Goal: Task Accomplishment & Management: Use online tool/utility

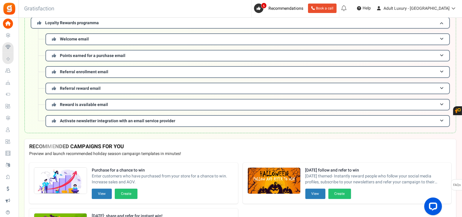
scroll to position [123, 0]
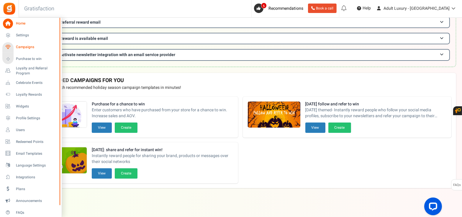
click at [14, 45] on link "Campaigns" at bounding box center [30, 47] width 57 height 10
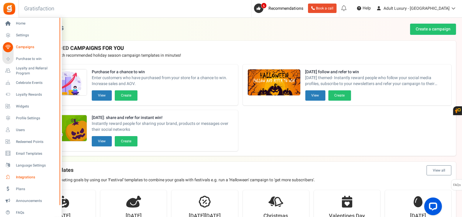
click at [22, 178] on span "Integrations" at bounding box center [36, 177] width 41 height 5
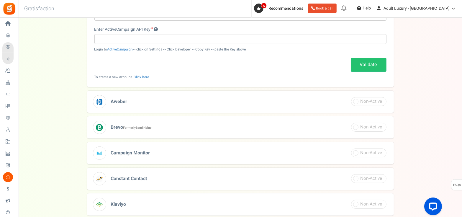
scroll to position [184, 0]
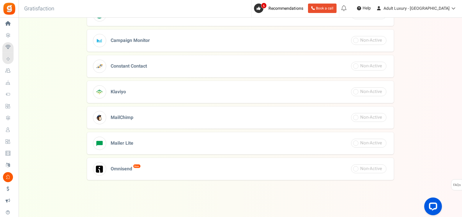
click at [162, 119] on h3 "MailChimp" at bounding box center [240, 118] width 307 height 22
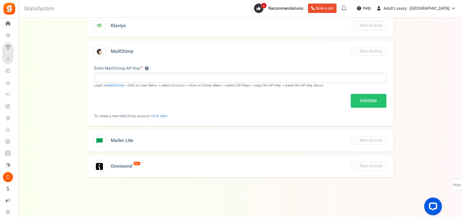
scroll to position [197, 0]
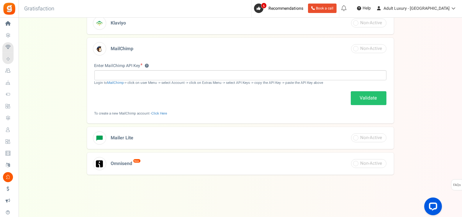
click at [223, 92] on div "Cancel Validate" at bounding box center [240, 98] width 292 height 14
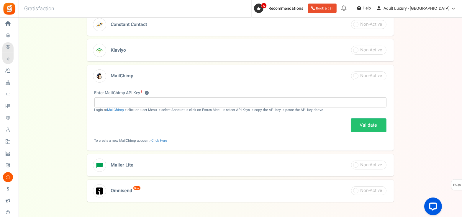
scroll to position [161, 0]
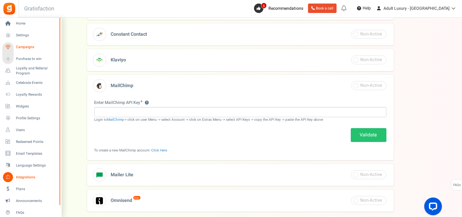
click at [29, 48] on span "Campaigns" at bounding box center [36, 47] width 41 height 5
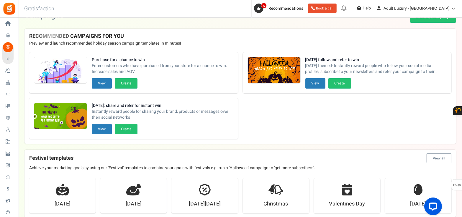
scroll to position [184, 0]
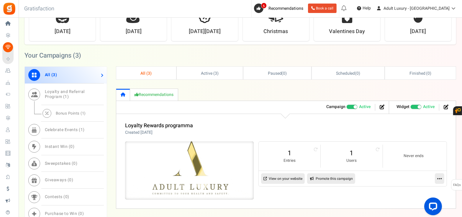
click at [160, 162] on img at bounding box center [189, 170] width 193 height 87
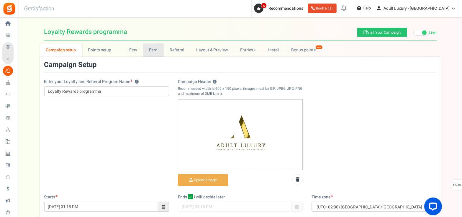
click at [154, 52] on link "Earn" at bounding box center [153, 49] width 21 height 13
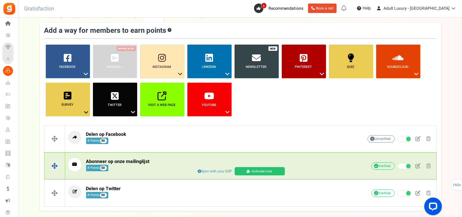
scroll to position [63, 0]
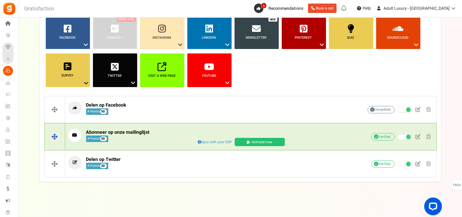
click at [161, 146] on div "Abonneer op onze mailinglijst # Points 50 Sync with your ESP Activate now ESP s…" at bounding box center [250, 137] width 371 height 22
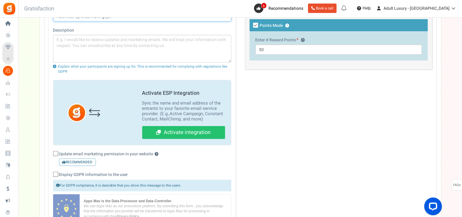
scroll to position [248, 0]
